Goal: Task Accomplishment & Management: Use online tool/utility

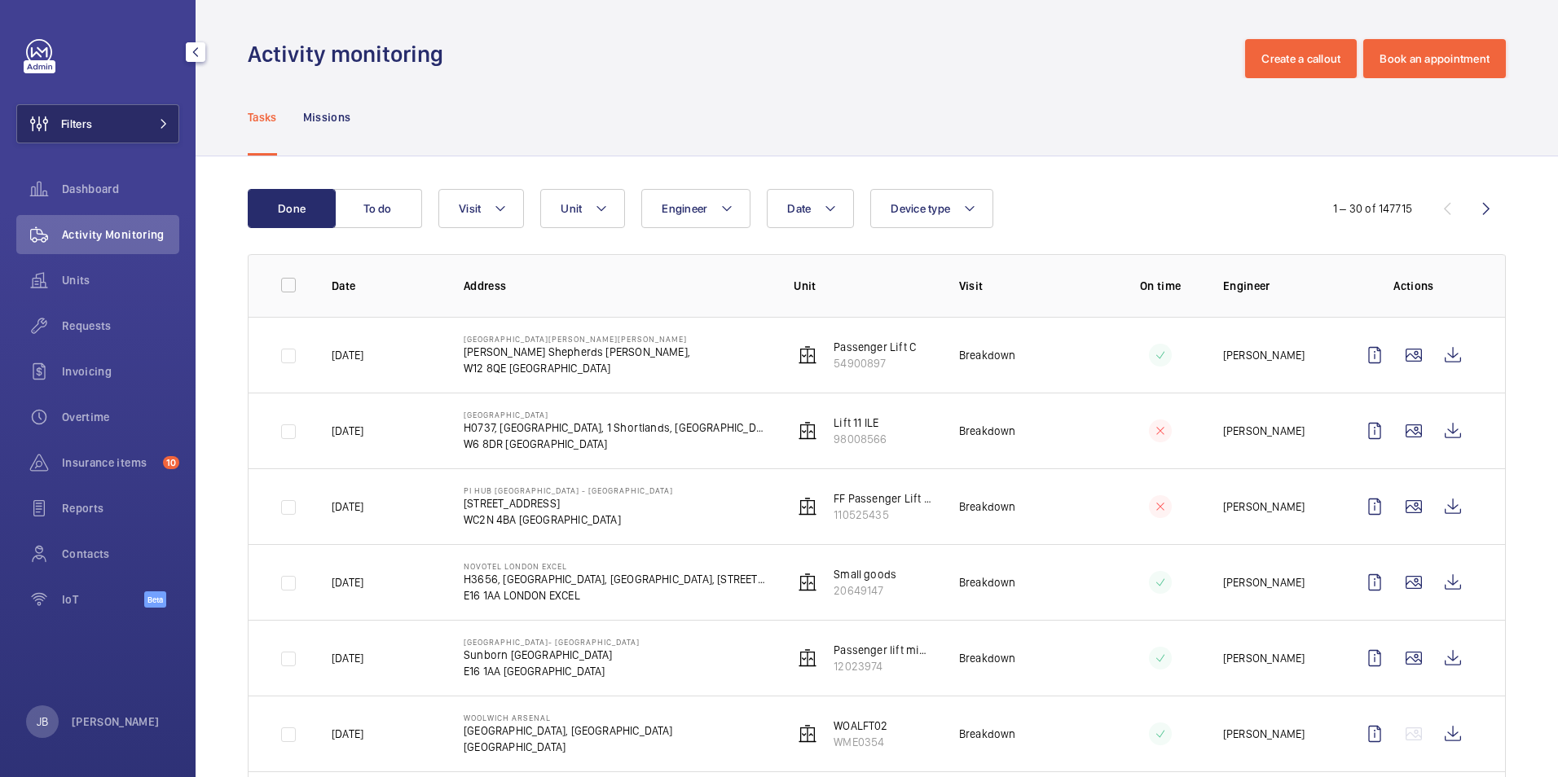
click at [158, 107] on button "Filters" at bounding box center [97, 123] width 163 height 39
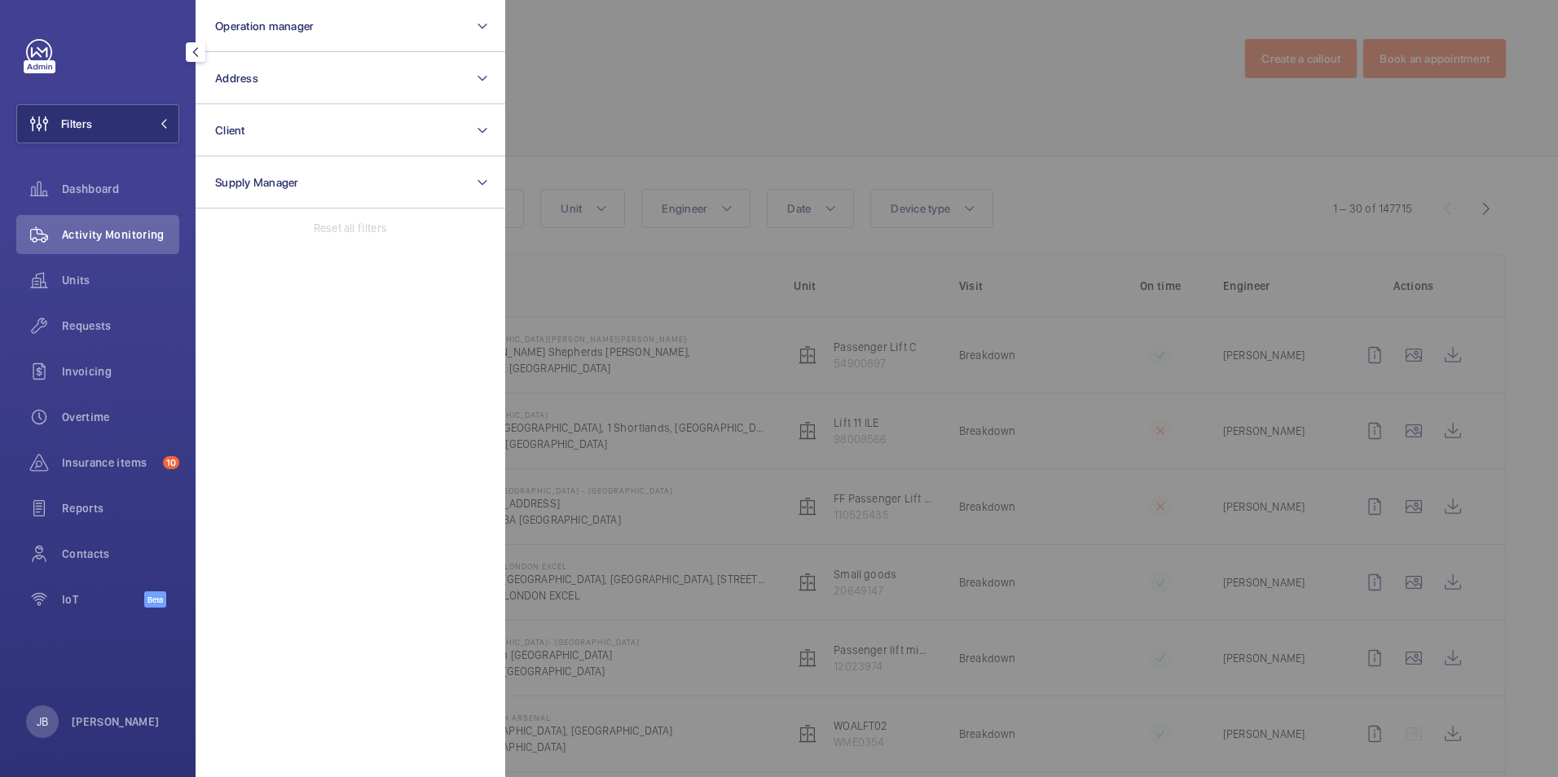
drag, startPoint x: 1119, startPoint y: 36, endPoint x: 1084, endPoint y: 80, distance: 56.7
click at [1118, 38] on div at bounding box center [1284, 388] width 1558 height 777
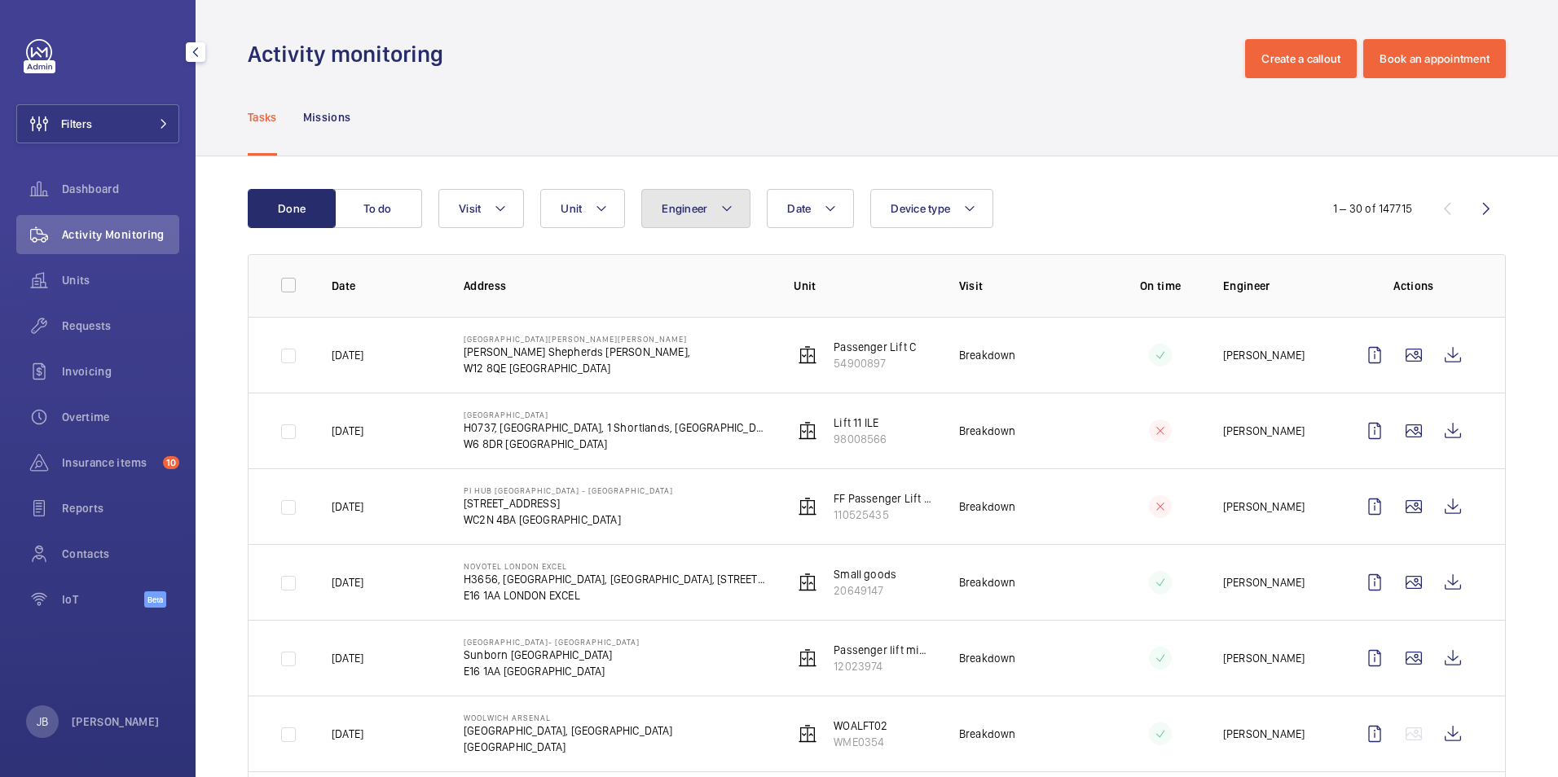
click at [710, 202] on button "Engineer" at bounding box center [695, 208] width 109 height 39
type input "[PERSON_NAME]"
click at [661, 318] on label "[PERSON_NAME]" at bounding box center [784, 319] width 284 height 39
click at [661, 318] on input "[PERSON_NAME]" at bounding box center [665, 319] width 33 height 33
checkbox input "true"
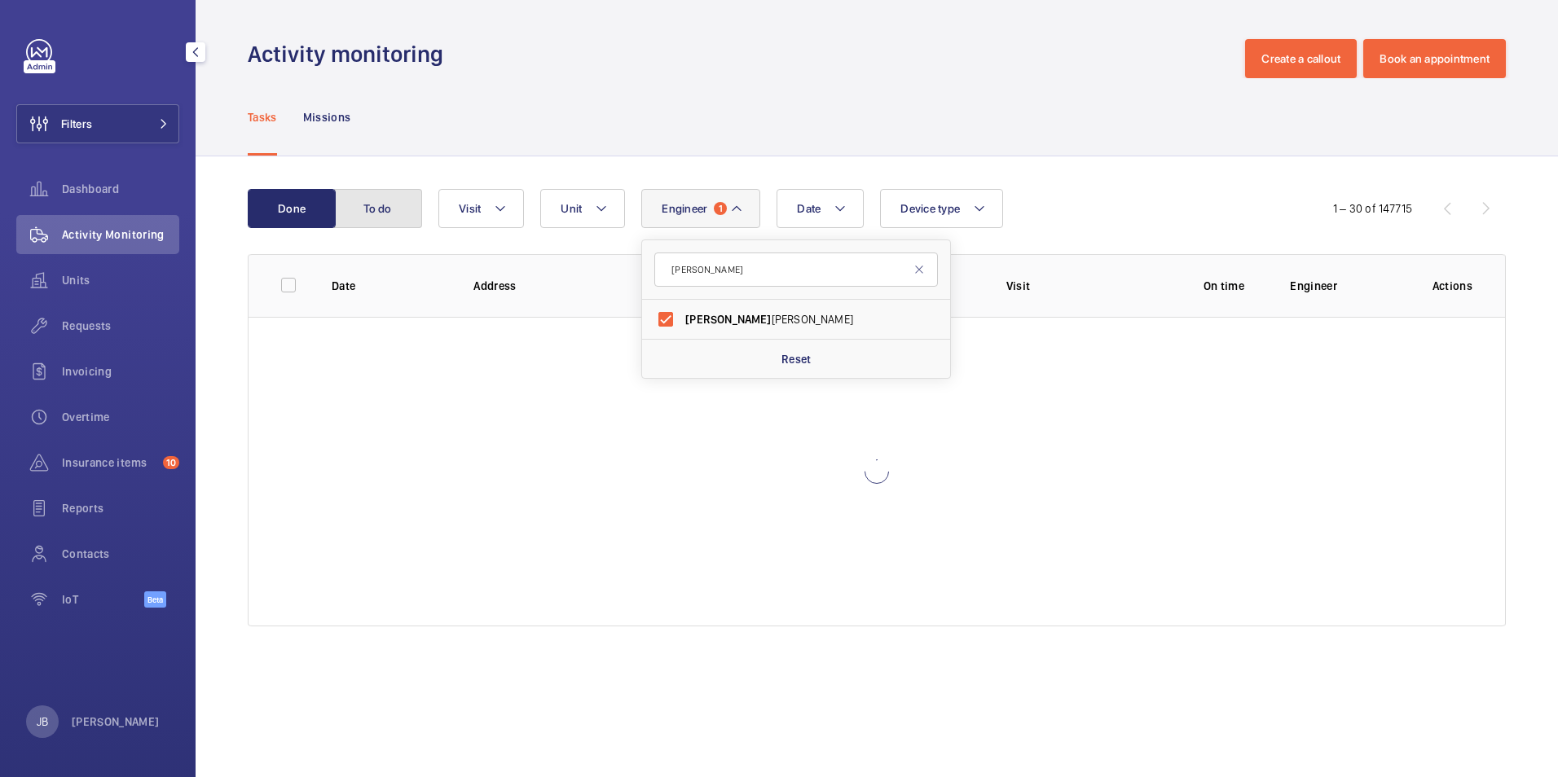
click at [378, 192] on button "To do" at bounding box center [378, 208] width 88 height 39
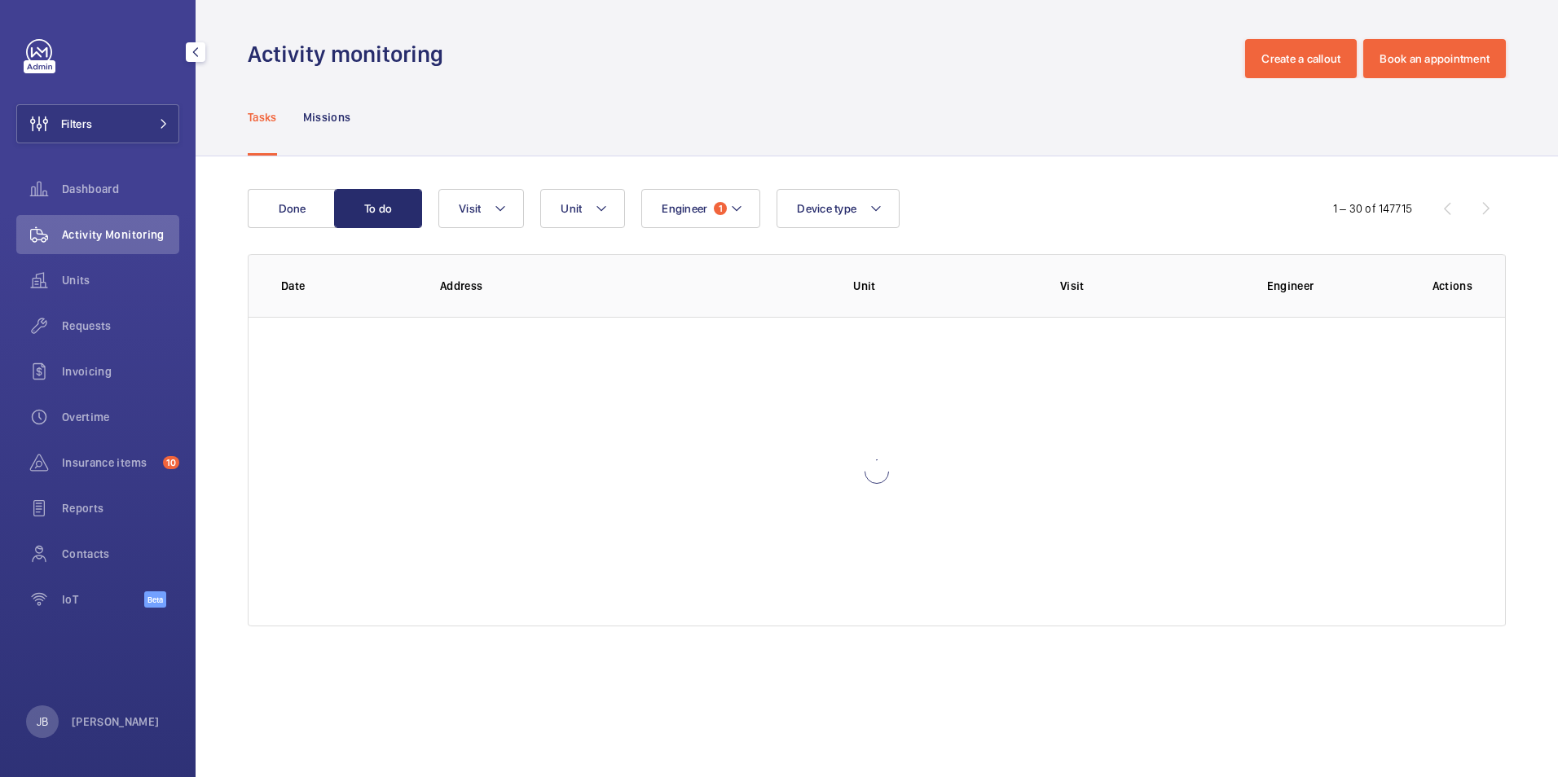
click at [638, 110] on div "Tasks Missions" at bounding box center [877, 116] width 1258 height 77
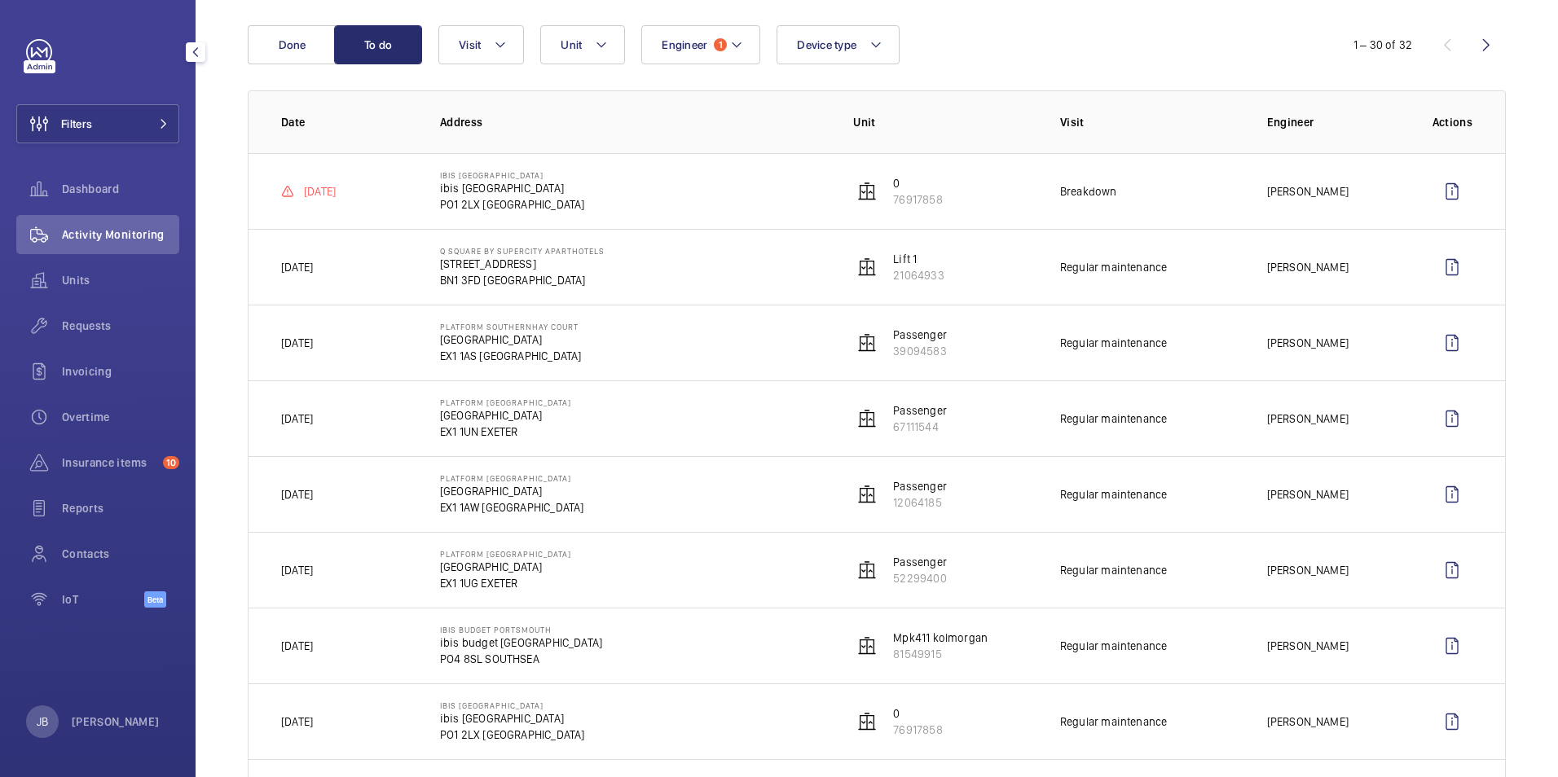
scroll to position [163, 0]
click at [513, 52] on button "Visit" at bounding box center [481, 45] width 86 height 39
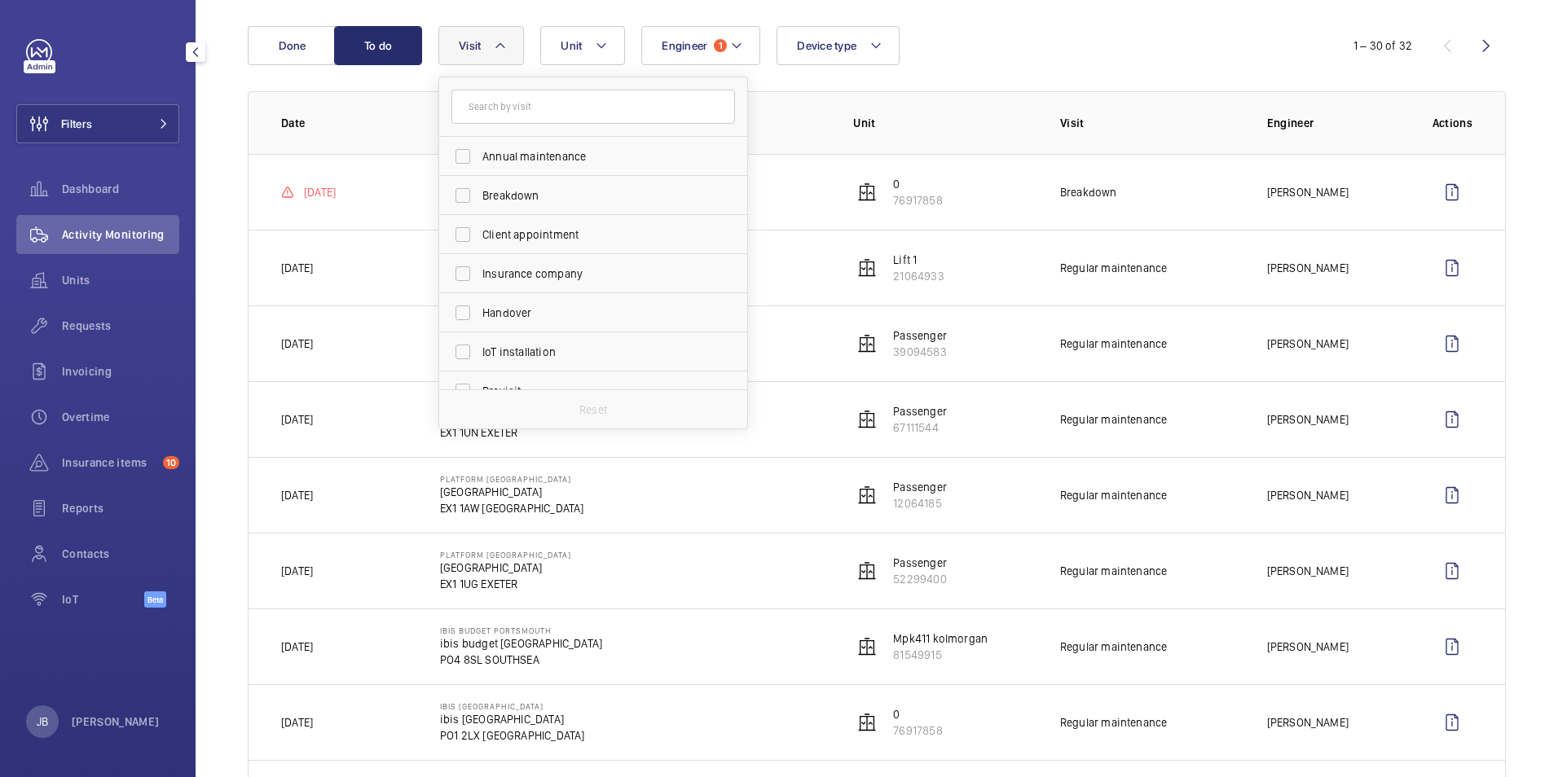
click at [1188, 29] on div "Engineer 1 Unit Device type Visit Annual maintenance Breakdown Client appointme…" at bounding box center [874, 45] width 872 height 39
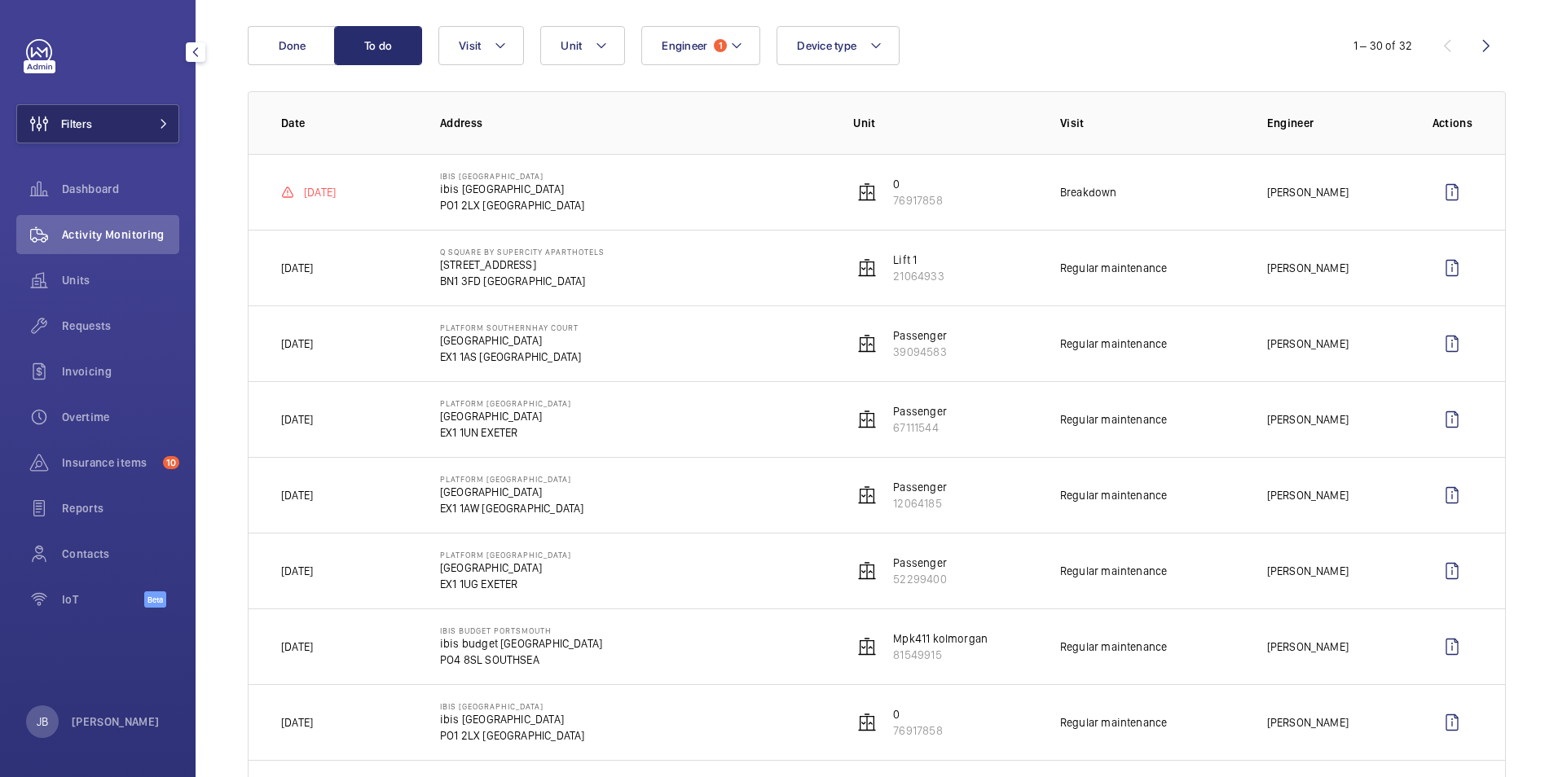
click at [119, 117] on button "Filters" at bounding box center [97, 123] width 163 height 39
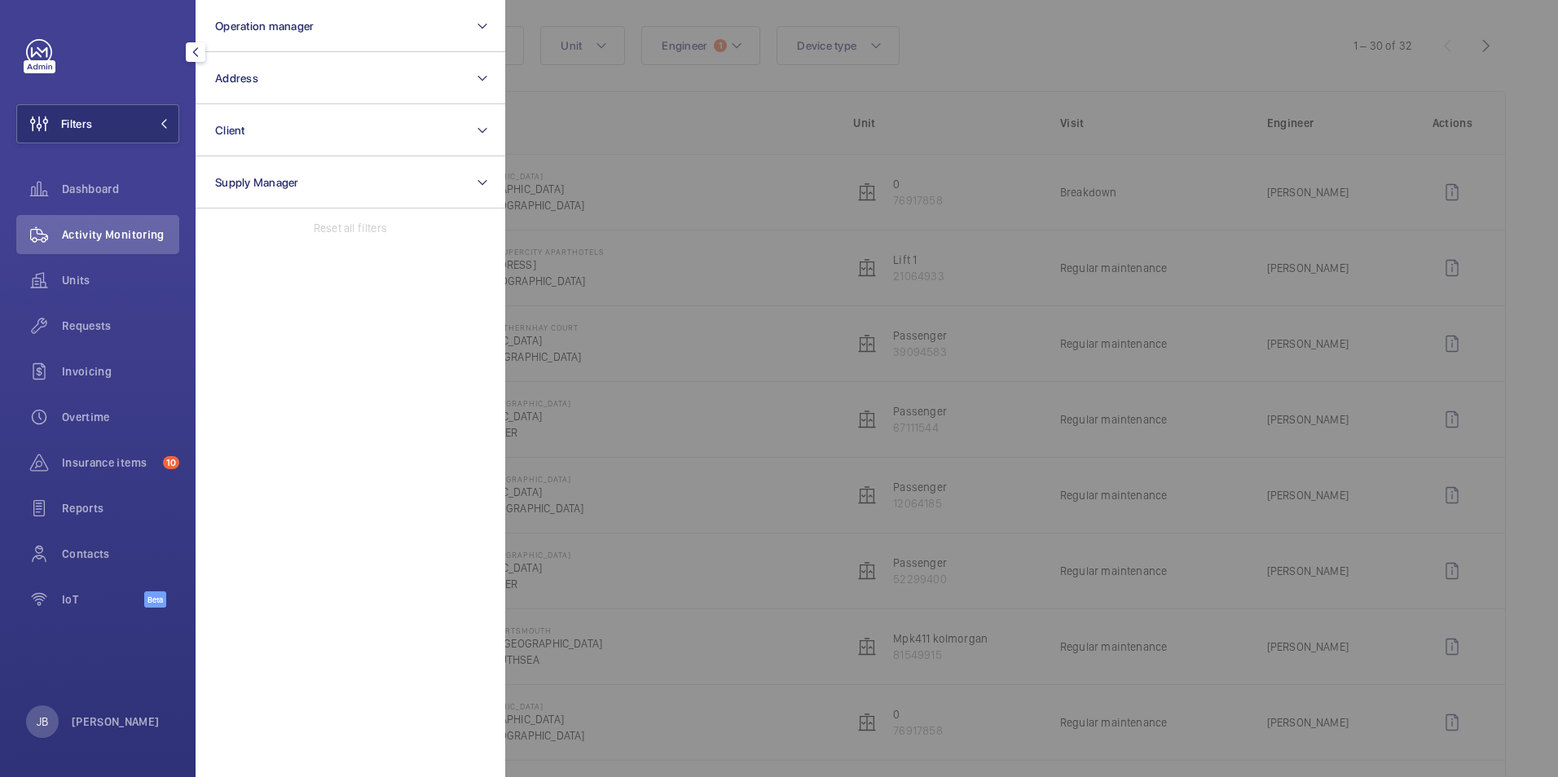
drag, startPoint x: 736, startPoint y: 358, endPoint x: 685, endPoint y: 396, distance: 62.9
click at [724, 353] on div at bounding box center [1284, 388] width 1558 height 777
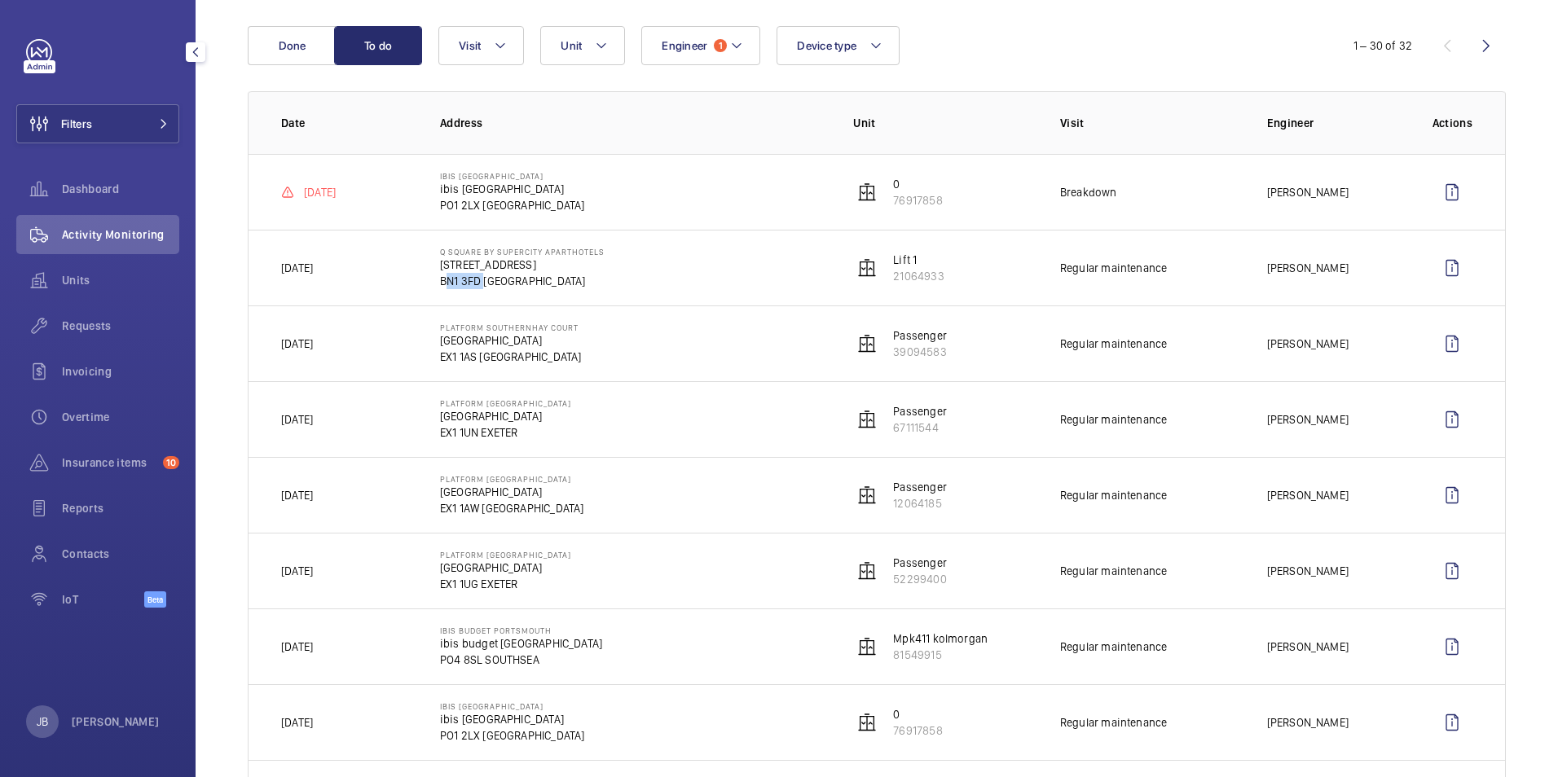
drag, startPoint x: 436, startPoint y: 280, endPoint x: 477, endPoint y: 280, distance: 41.5
click at [477, 280] on td "Q Square by Supercity Aparthotels [STREET_ADDRESS]" at bounding box center [620, 268] width 413 height 76
drag, startPoint x: 477, startPoint y: 280, endPoint x: 468, endPoint y: 280, distance: 9.8
copy p "BN1 3FD"
click at [59, 79] on div "Filters Dashboard Activity Monitoring Units Requests Invoicing Overtime Insuran…" at bounding box center [97, 332] width 163 height 587
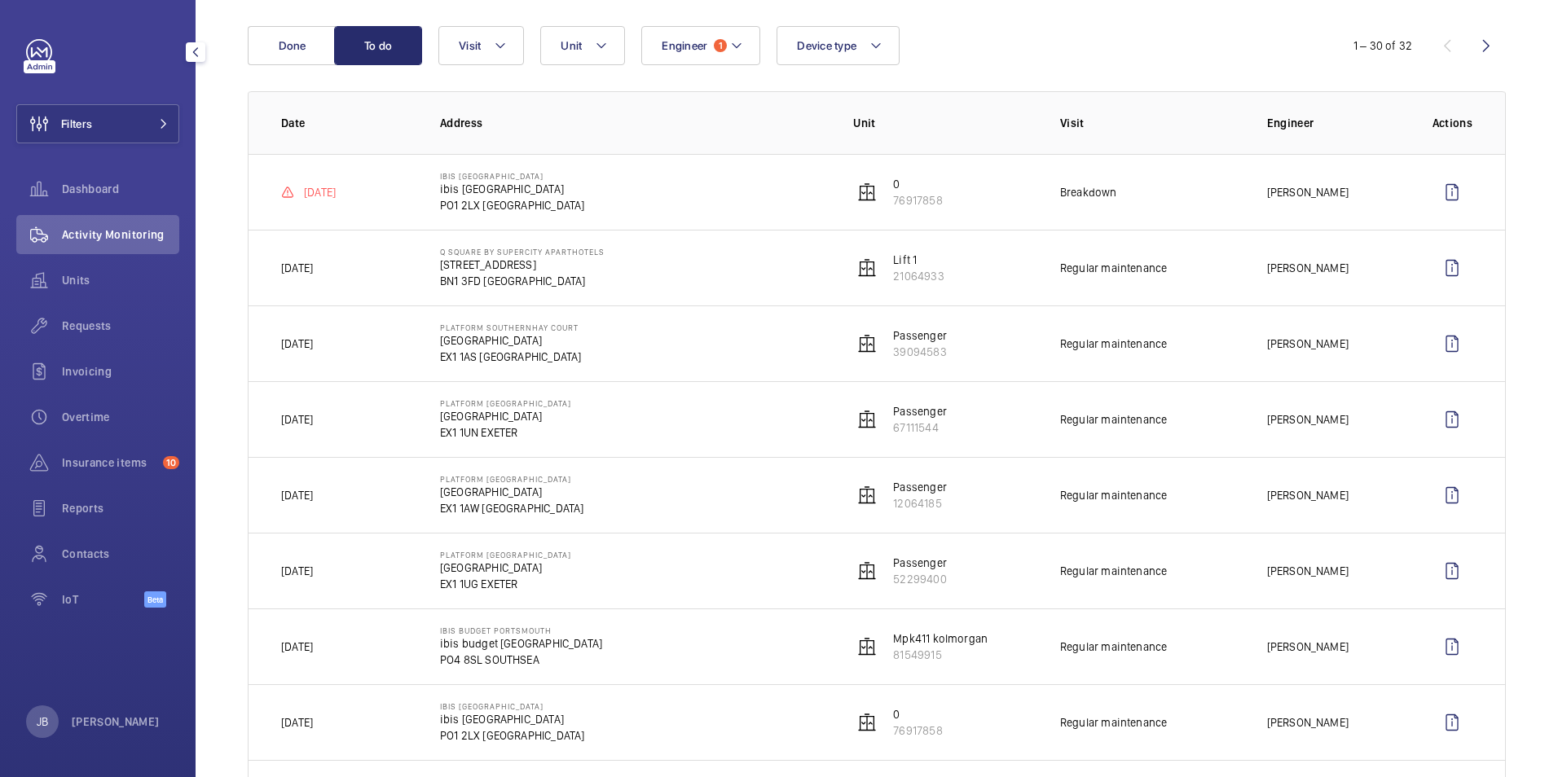
drag, startPoint x: 91, startPoint y: 103, endPoint x: 120, endPoint y: 101, distance: 28.6
click at [93, 103] on div "Filters Dashboard Activity Monitoring Units Requests Invoicing Overtime Insuran…" at bounding box center [97, 332] width 163 height 587
click at [133, 129] on button "Filters" at bounding box center [97, 123] width 163 height 39
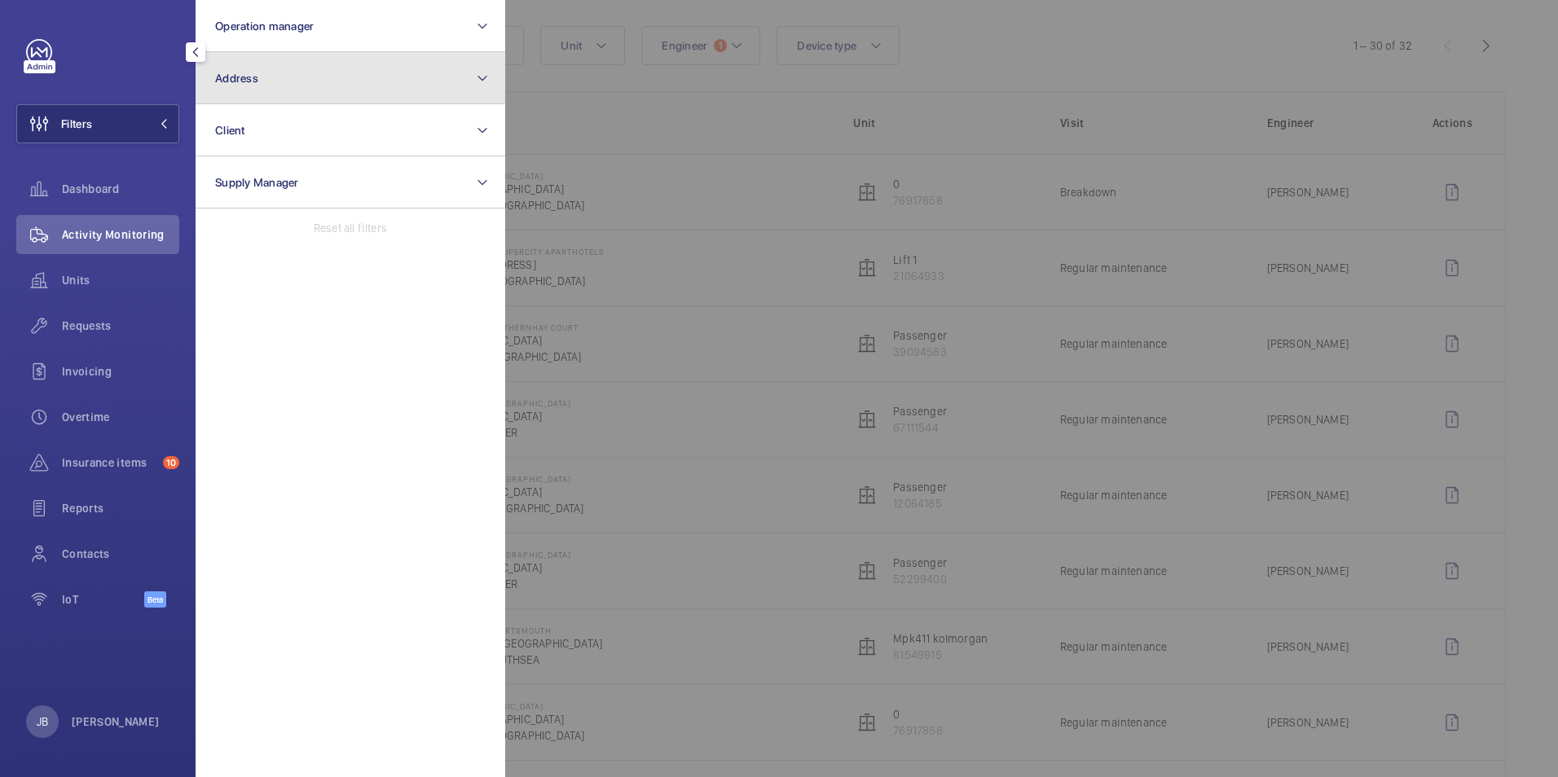
click at [342, 65] on button "Address" at bounding box center [351, 78] width 310 height 52
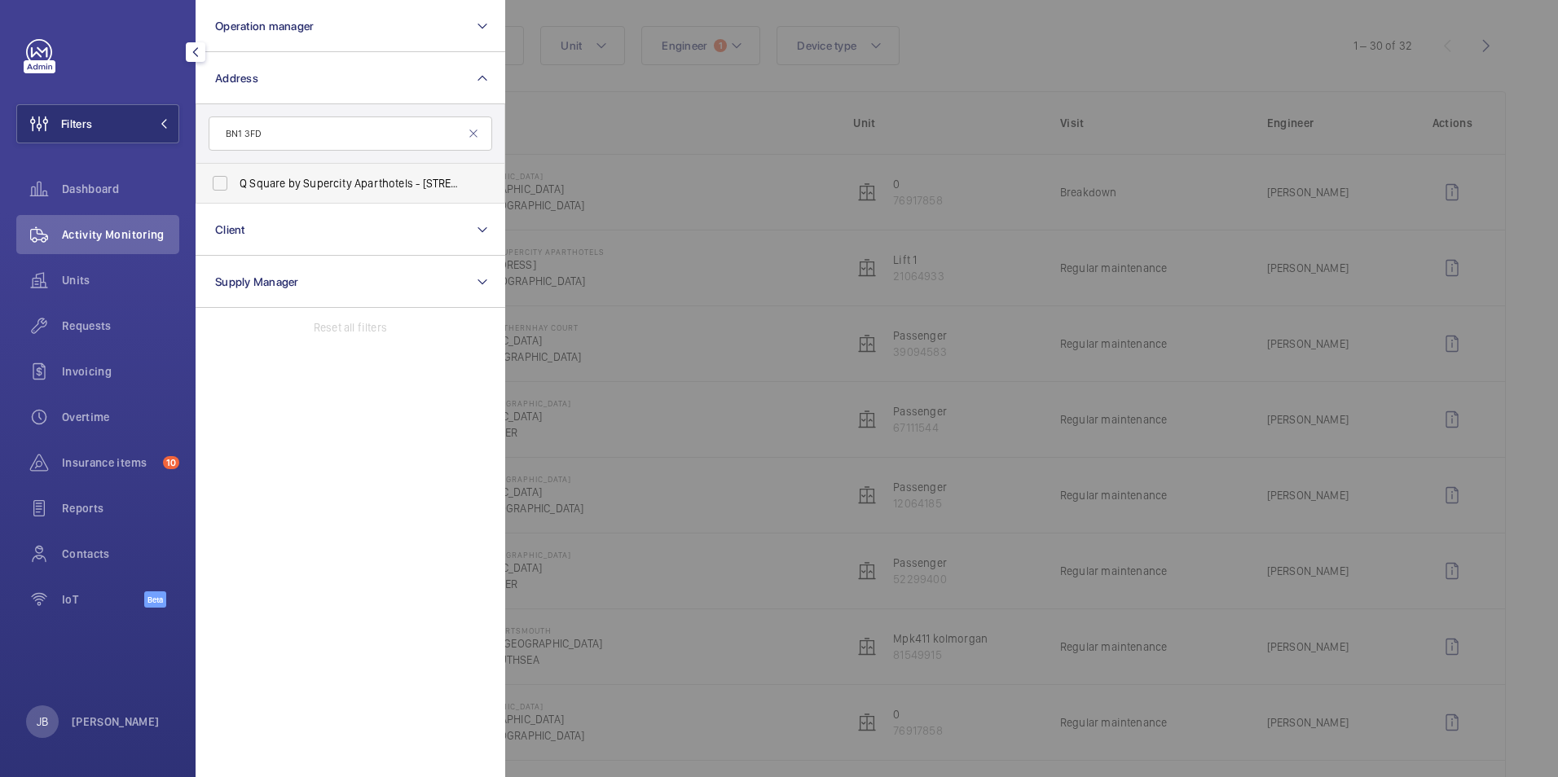
type input "BN1 3FD"
drag, startPoint x: 221, startPoint y: 191, endPoint x: 232, endPoint y: 184, distance: 13.6
click at [223, 189] on label "Q Square by Supercity Aparthotels - [STREET_ADDRESS]" at bounding box center [338, 183] width 284 height 39
click at [223, 189] on input "Q Square by Supercity Aparthotels - [STREET_ADDRESS]" at bounding box center [220, 183] width 33 height 33
checkbox input "true"
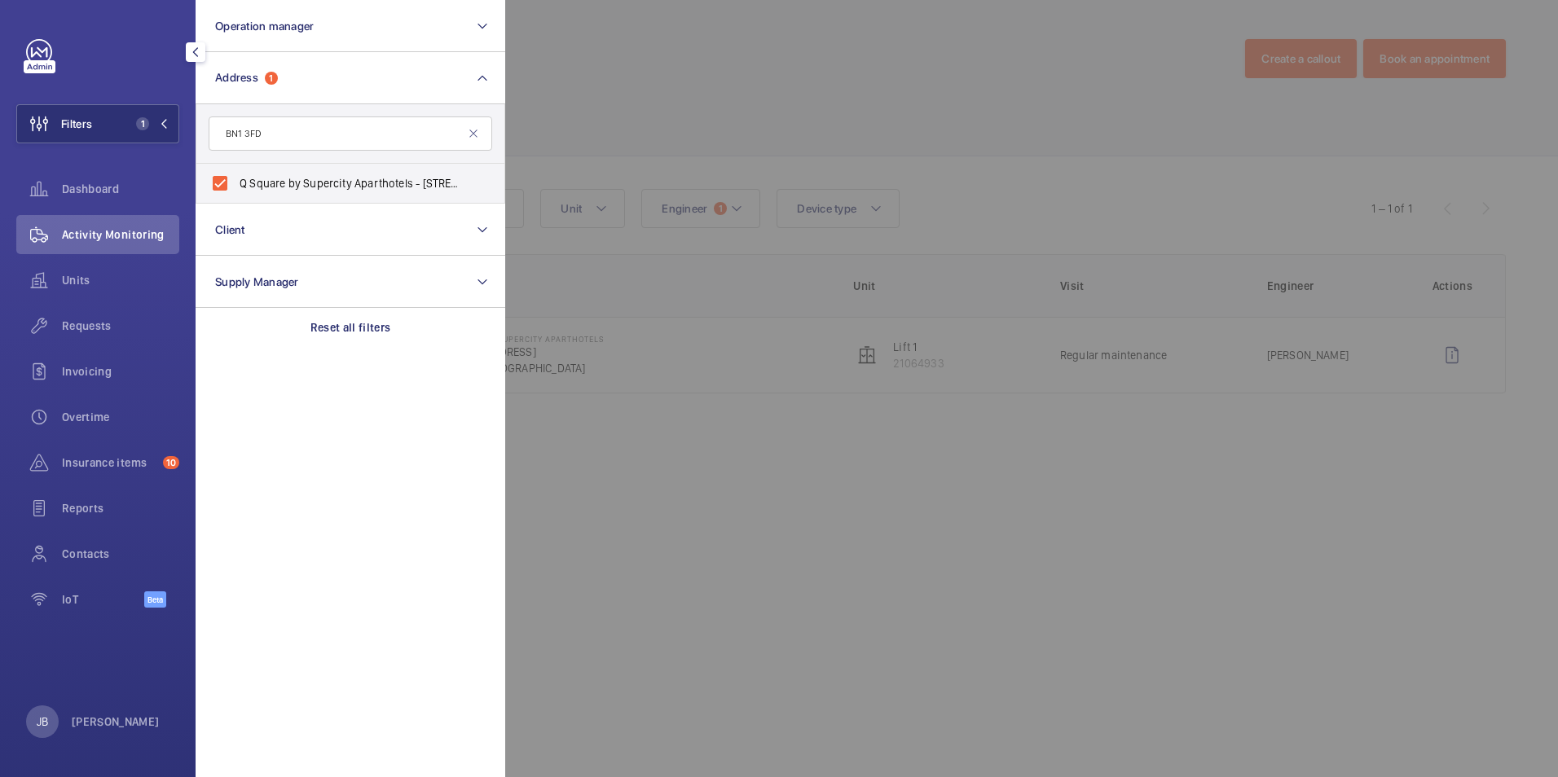
click at [100, 245] on div "Activity Monitoring" at bounding box center [97, 234] width 163 height 39
drag, startPoint x: 832, startPoint y: 76, endPoint x: 745, endPoint y: 179, distance: 134.8
click at [833, 76] on div at bounding box center [1284, 388] width 1558 height 777
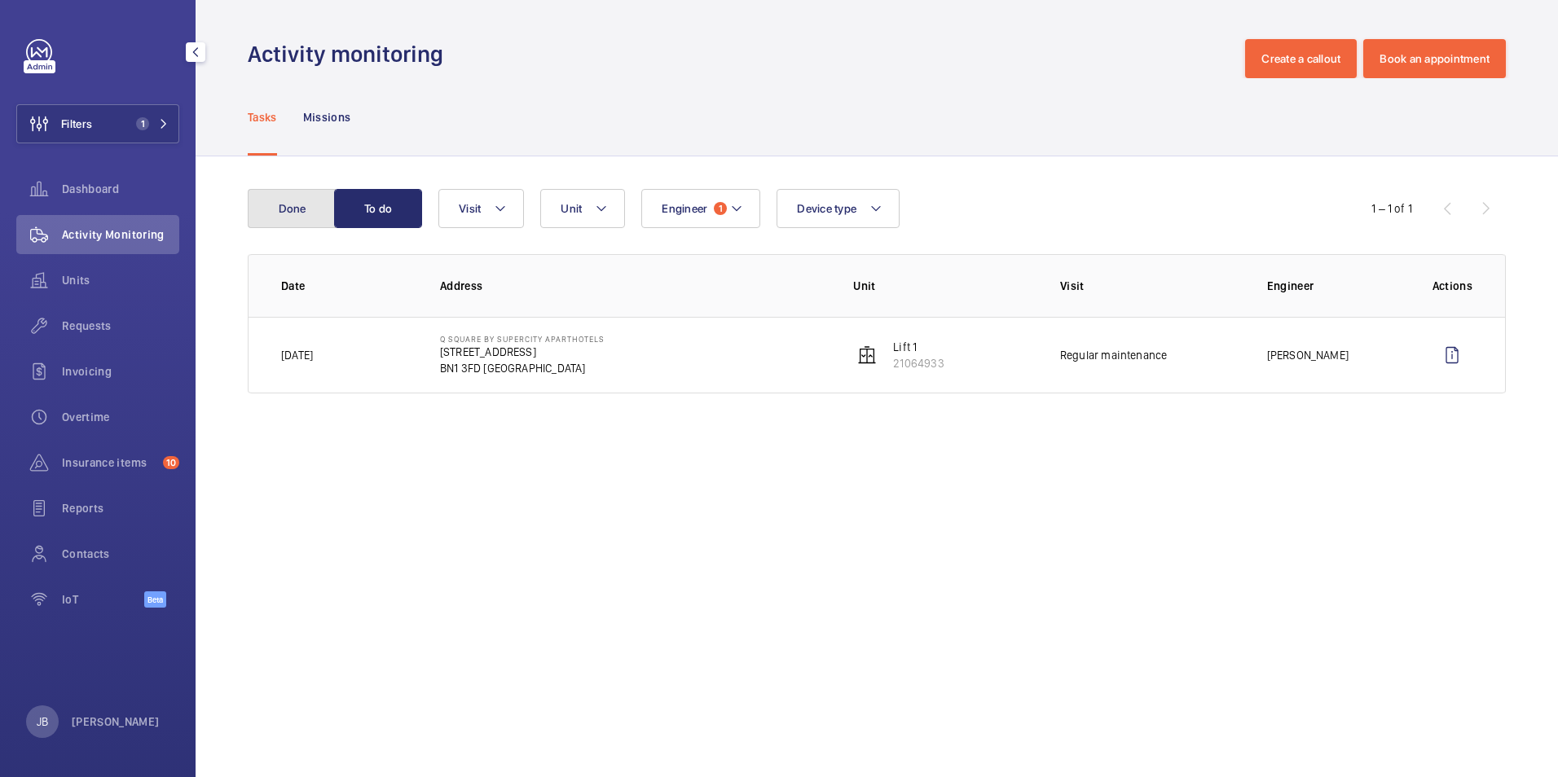
click at [275, 196] on button "Done" at bounding box center [292, 208] width 88 height 39
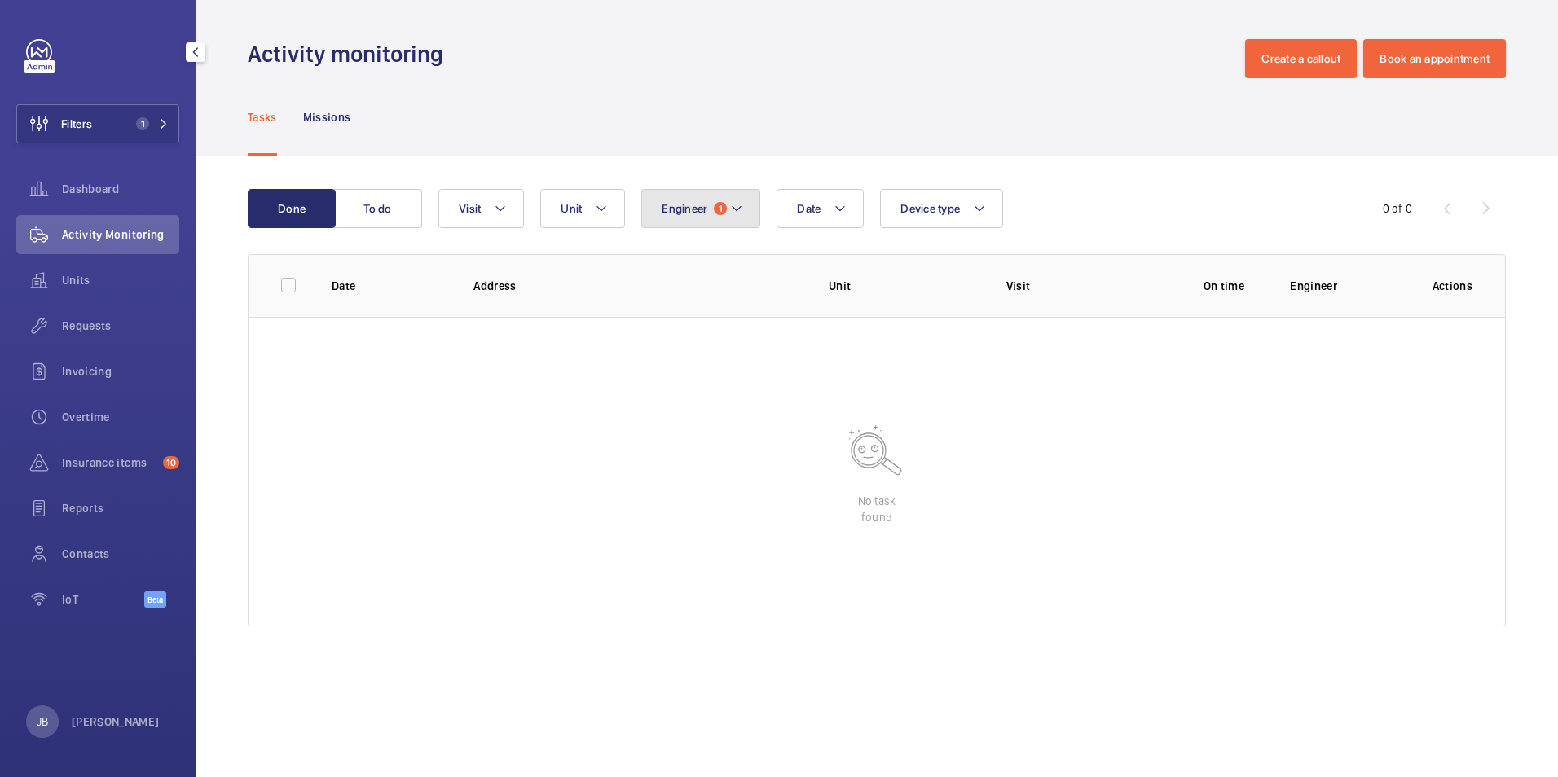
click at [730, 222] on button "Engineer 1" at bounding box center [700, 208] width 119 height 39
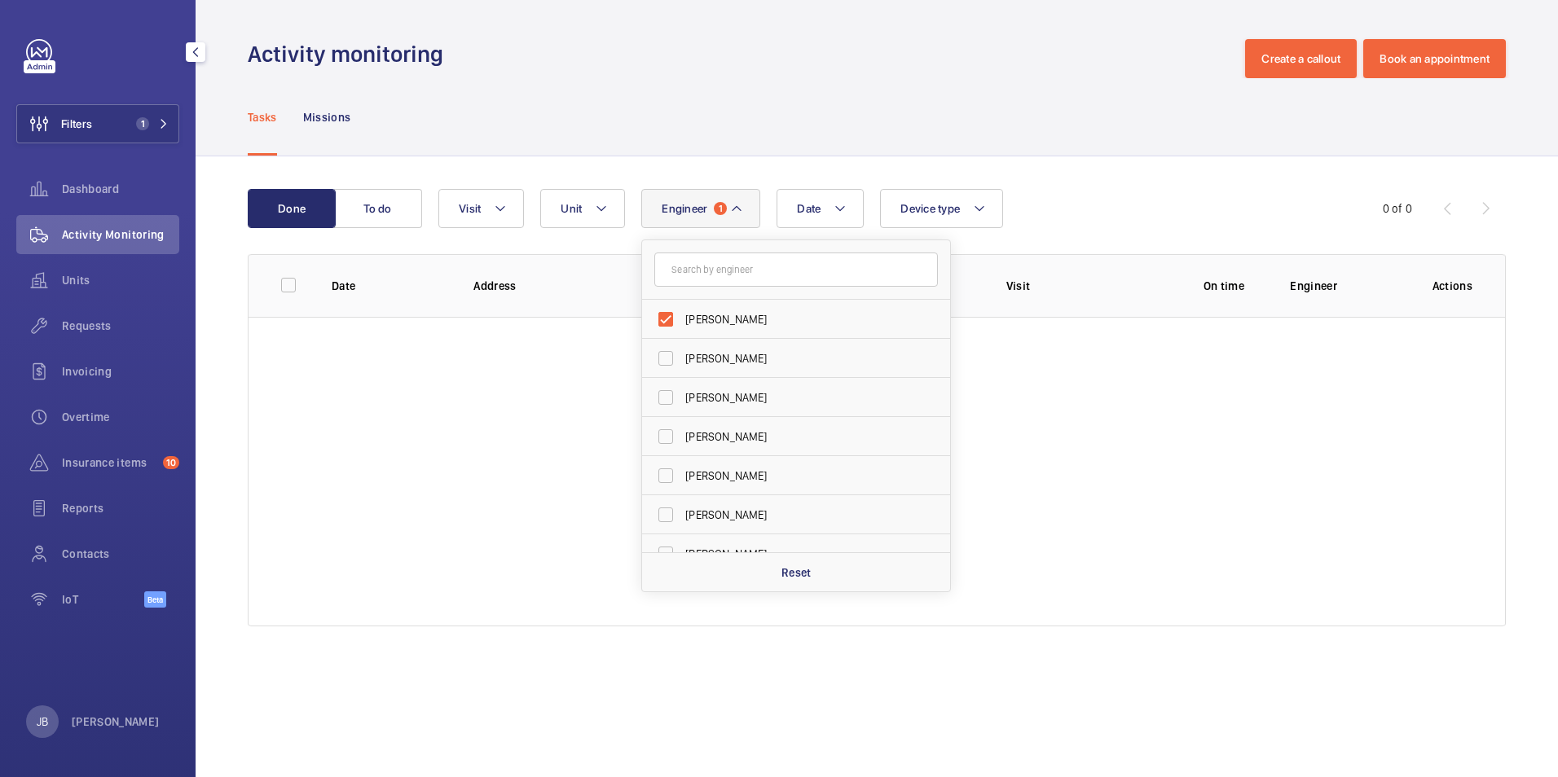
drag, startPoint x: 666, startPoint y: 312, endPoint x: 677, endPoint y: 208, distance: 104.8
click at [668, 312] on label "[PERSON_NAME]" at bounding box center [784, 319] width 284 height 39
click at [668, 312] on input "[PERSON_NAME]" at bounding box center [665, 319] width 33 height 33
checkbox input "false"
click at [679, 29] on wm-front-admin-header "Activity monitoring Create a callout Book an appointment" at bounding box center [877, 39] width 1362 height 78
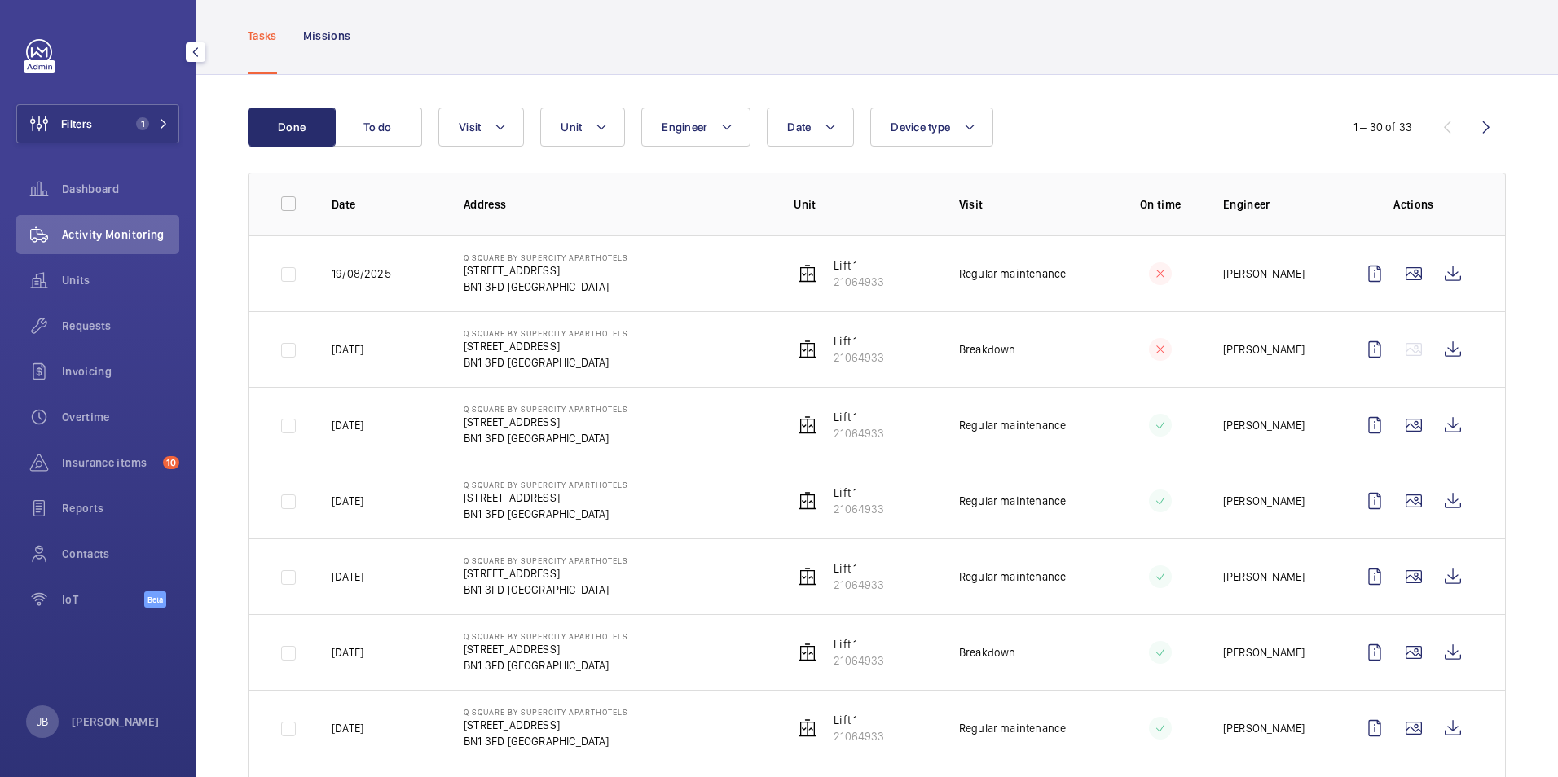
scroll to position [163, 0]
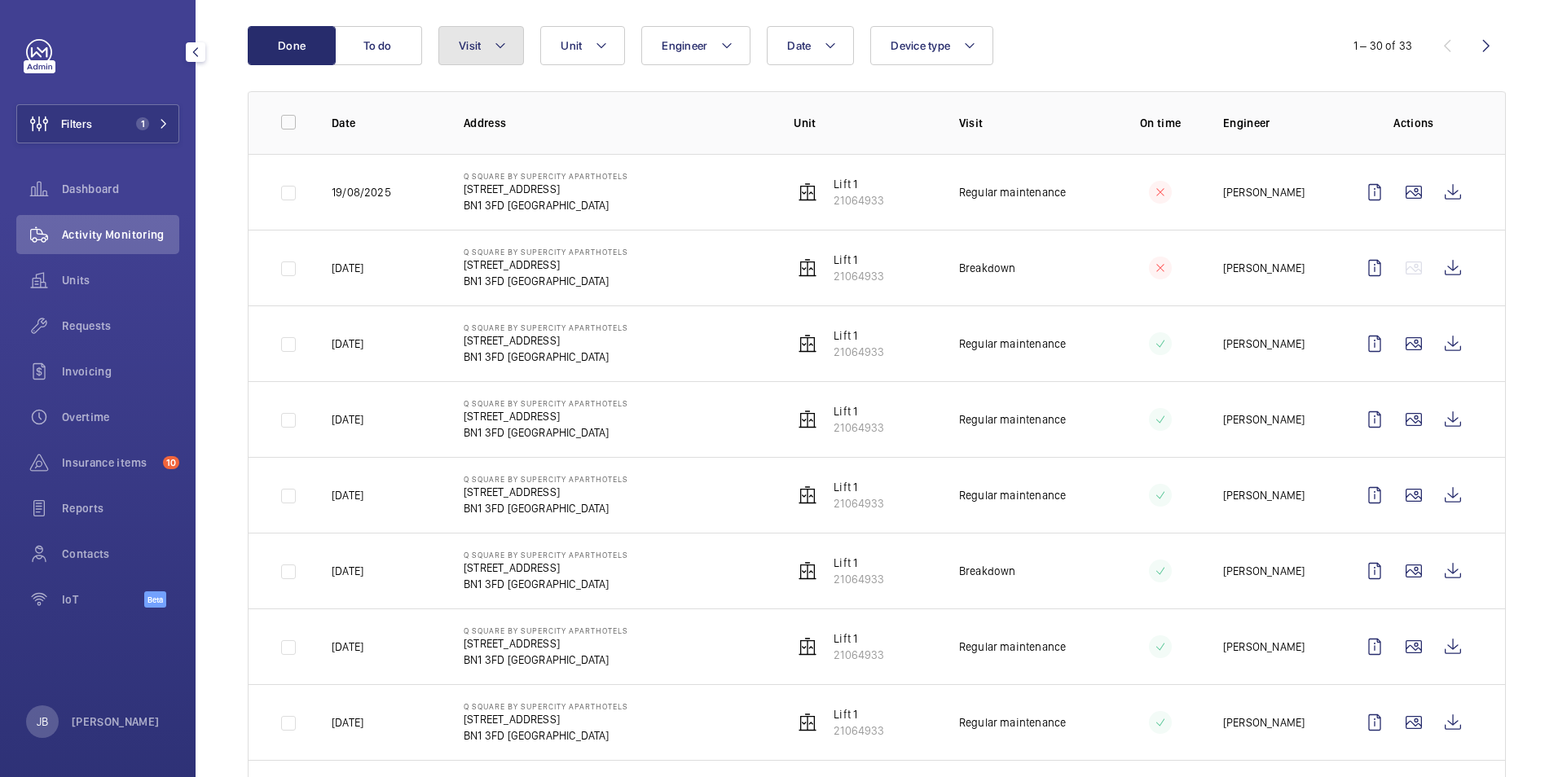
click at [498, 47] on mat-icon at bounding box center [500, 46] width 13 height 20
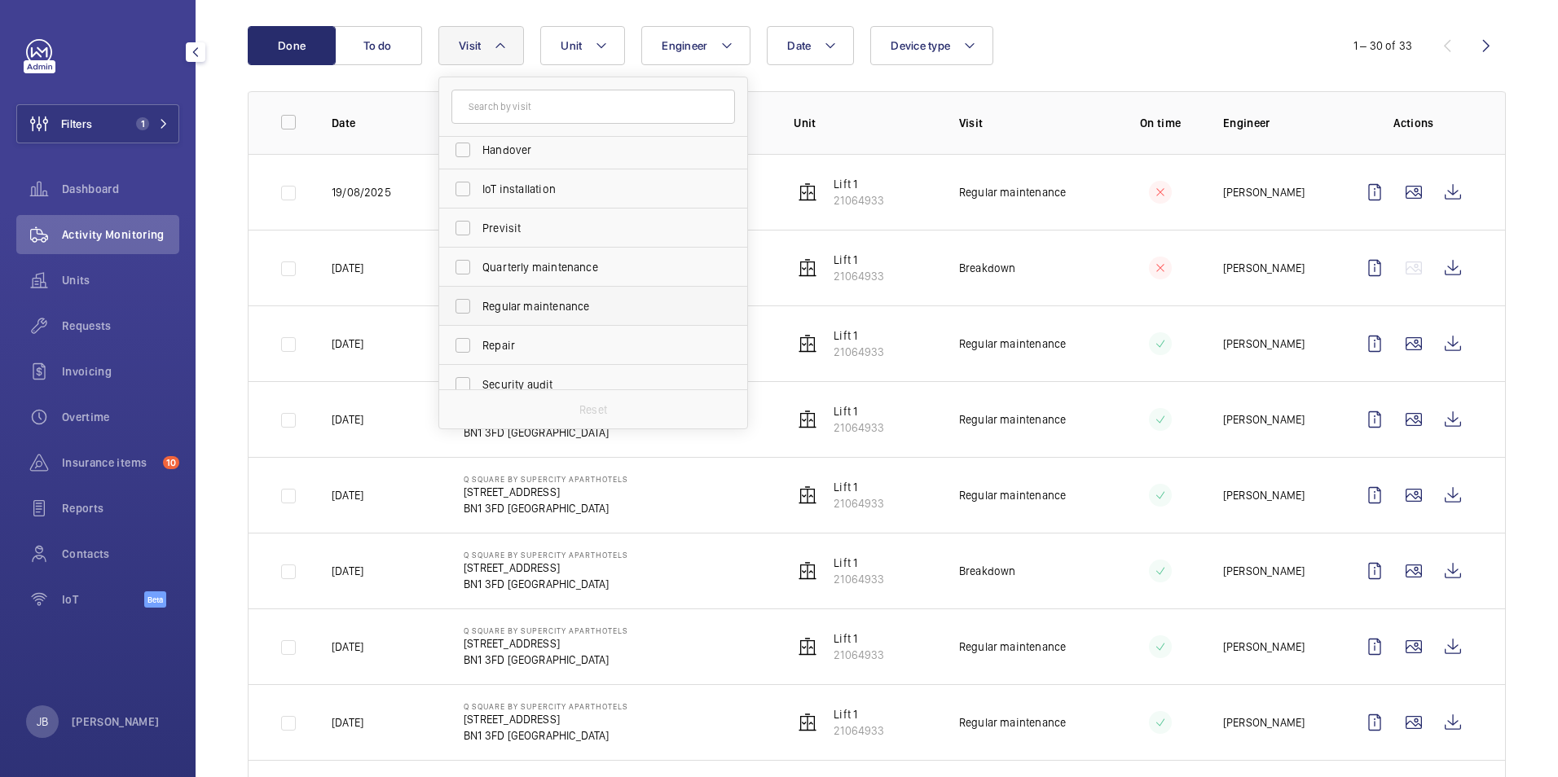
click at [451, 301] on label "Regular maintenance" at bounding box center [581, 306] width 284 height 39
click at [451, 301] on input "Regular maintenance" at bounding box center [462, 306] width 33 height 33
checkbox input "true"
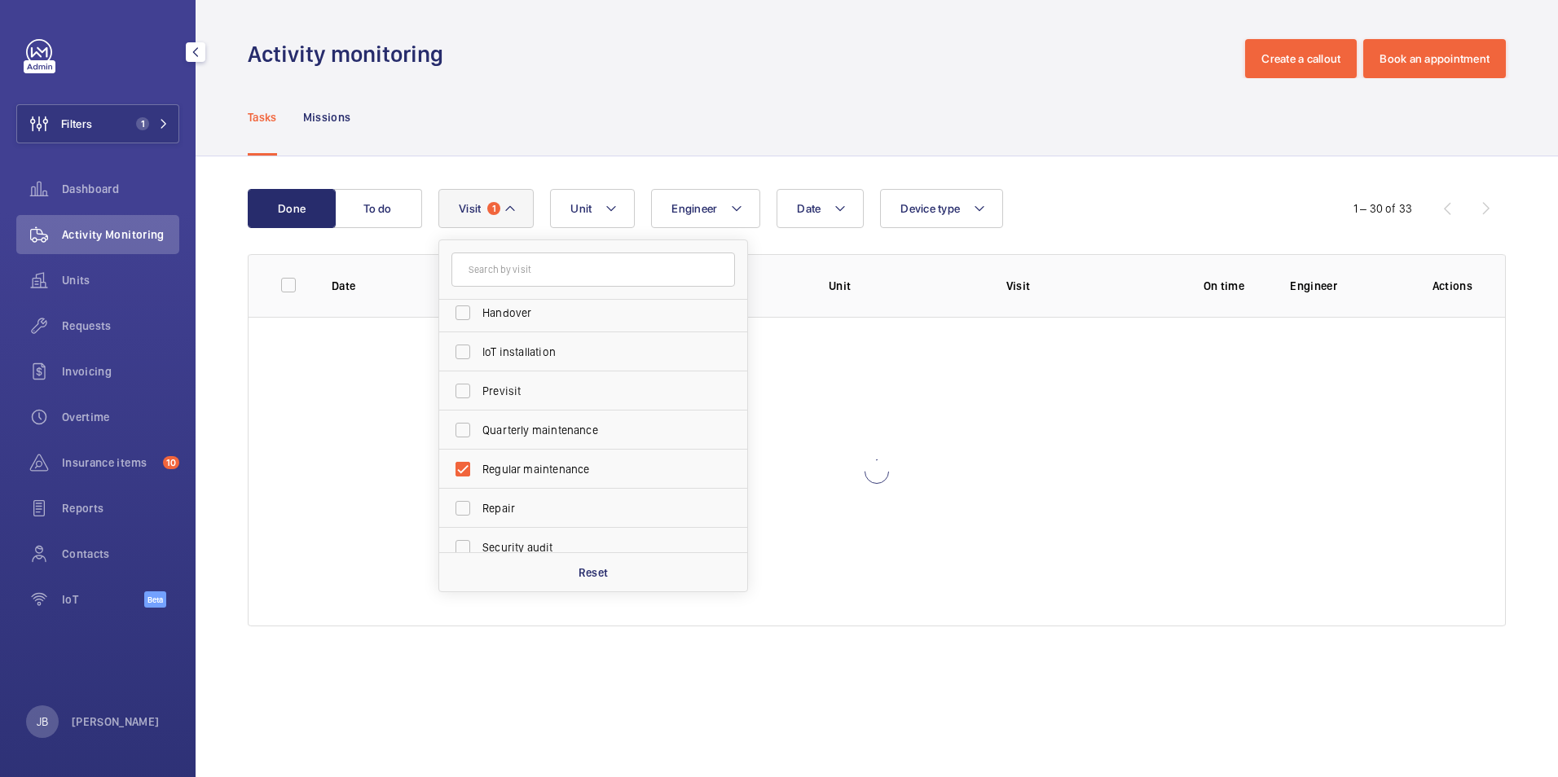
click at [706, 34] on wm-front-admin-header "Activity monitoring Create a callout Book an appointment" at bounding box center [877, 39] width 1362 height 78
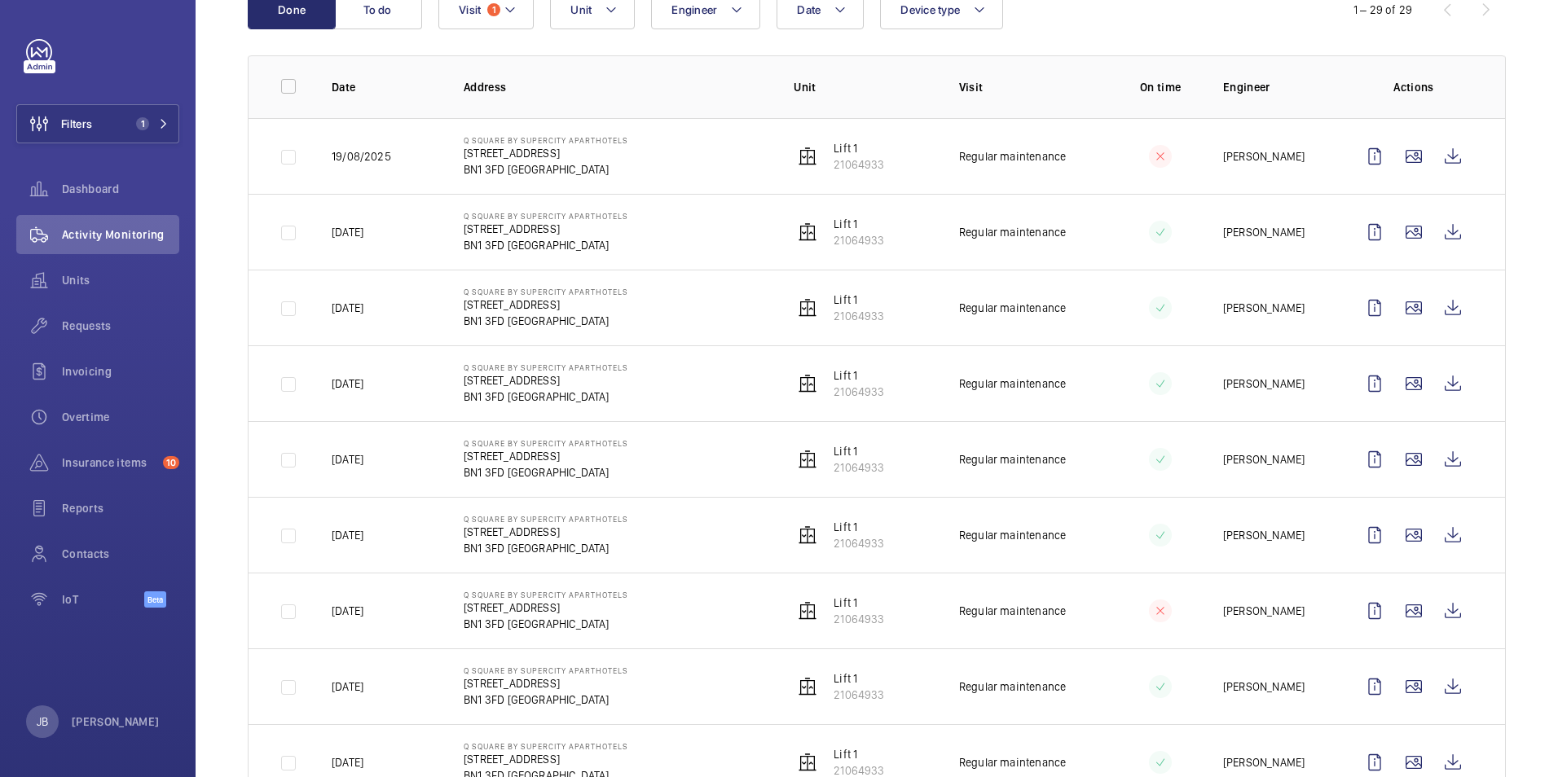
scroll to position [163, 0]
